Goal: Navigation & Orientation: Go to known website

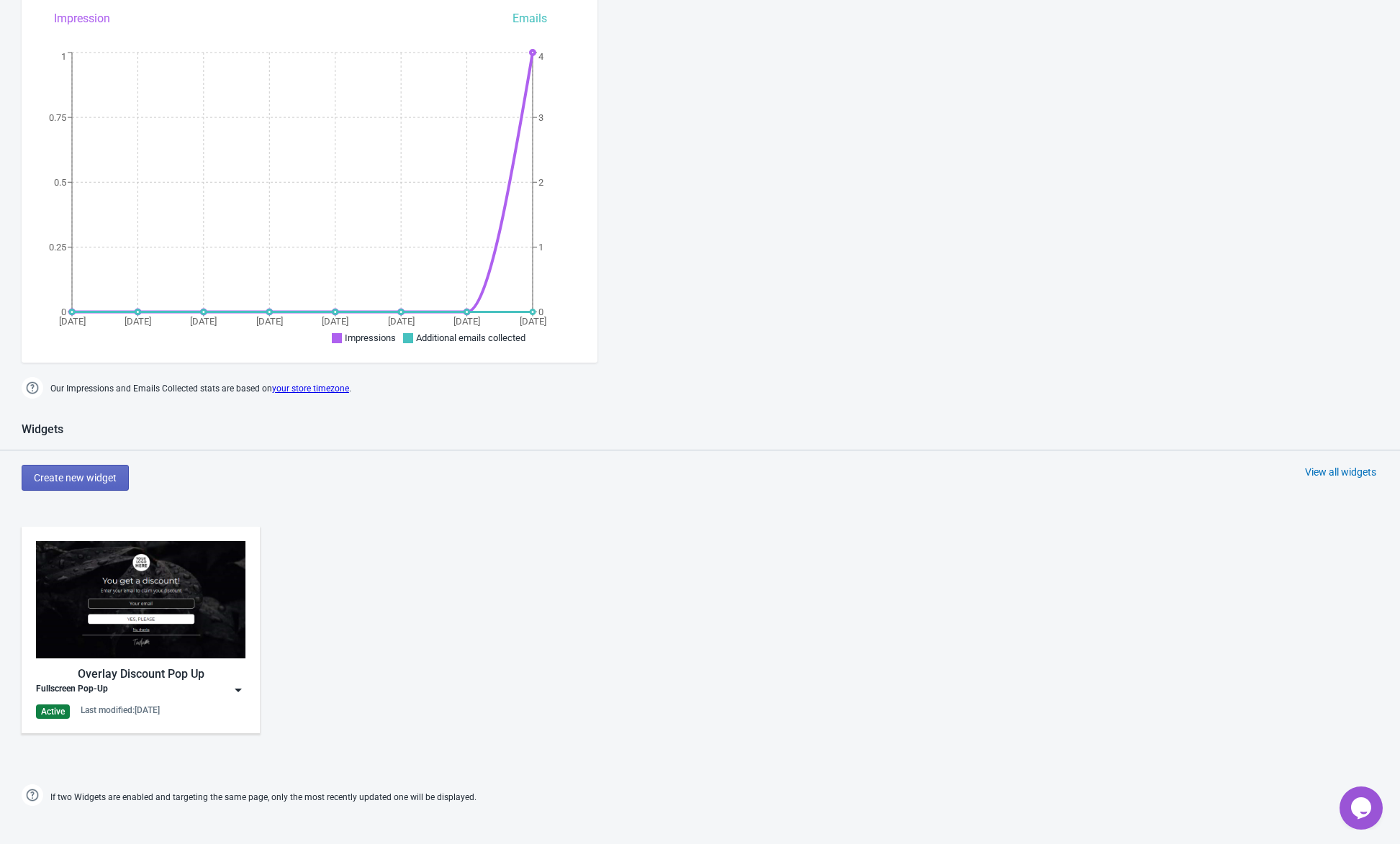
scroll to position [216, 0]
